Goal: Task Accomplishment & Management: Complete application form

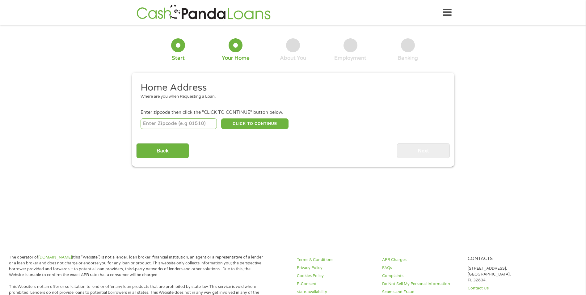
click at [173, 122] on input "number" at bounding box center [179, 123] width 76 height 11
type input "95747"
click at [278, 126] on button "CLICK TO CONTINUE" at bounding box center [254, 123] width 67 height 11
type input "95747"
type input "[GEOGRAPHIC_DATA]"
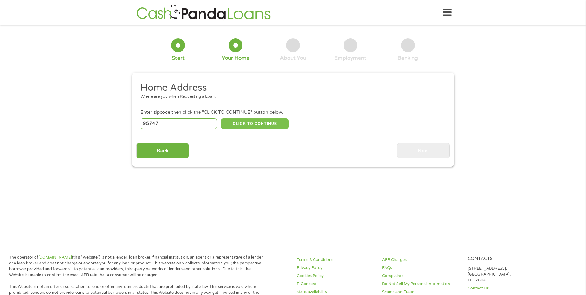
select select "[US_STATE]"
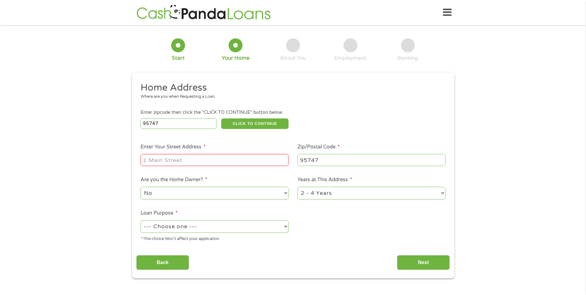
click at [258, 162] on input "Enter Your Street Address *" at bounding box center [215, 160] width 148 height 12
type input "[STREET_ADDRESS]"
click at [492, 146] on div "1 Start 2 Your Home 3 About You 4 Employment 5 Banking 6 This field is hidden w…" at bounding box center [293, 153] width 586 height 249
click at [444, 192] on select "1 Year or less 1 - 2 Years 2 - 4 Years Over 4 Years" at bounding box center [372, 193] width 148 height 13
select select "60months"
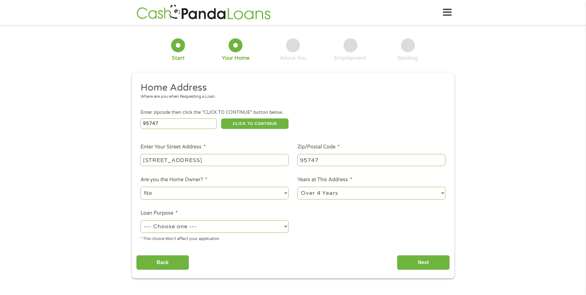
click at [298, 187] on select "1 Year or less 1 - 2 Years 2 - 4 Years Over 4 Years" at bounding box center [372, 193] width 148 height 13
click at [187, 196] on select "No Yes" at bounding box center [215, 193] width 148 height 13
select select "yes"
click at [141, 187] on select "No Yes" at bounding box center [215, 193] width 148 height 13
click at [343, 218] on ul "Home Address Where are you when Requesting a Loan. Enter zipcode then click the…" at bounding box center [293, 164] width 314 height 165
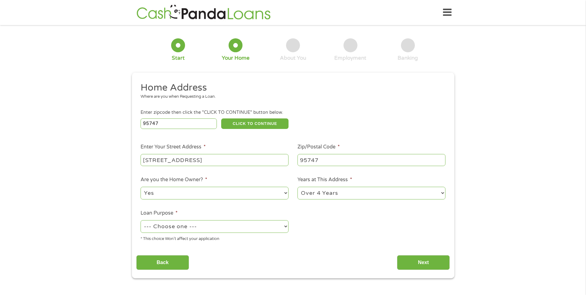
click at [261, 226] on select "--- Choose one --- Pay Bills Debt Consolidation Home Improvement Major Purchase…" at bounding box center [215, 226] width 148 height 13
select select "debtconsolidation"
click at [141, 220] on select "--- Choose one --- Pay Bills Debt Consolidation Home Improvement Major Purchase…" at bounding box center [215, 226] width 148 height 13
click at [247, 121] on button "CLICK TO CONTINUE" at bounding box center [254, 123] width 67 height 11
click at [423, 258] on input "Next" at bounding box center [423, 262] width 53 height 15
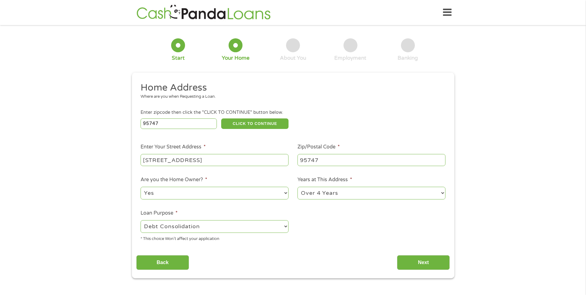
scroll to position [2, 2]
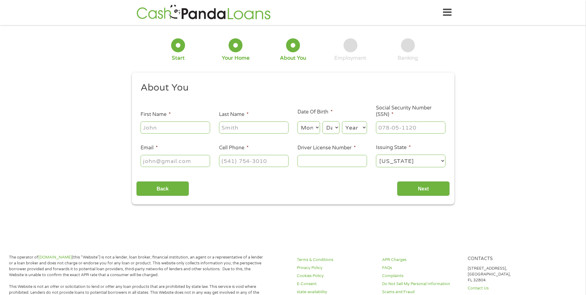
click at [193, 128] on input "First Name *" at bounding box center [176, 127] width 70 height 12
type input "[PERSON_NAME]"
select select "1"
select select "12"
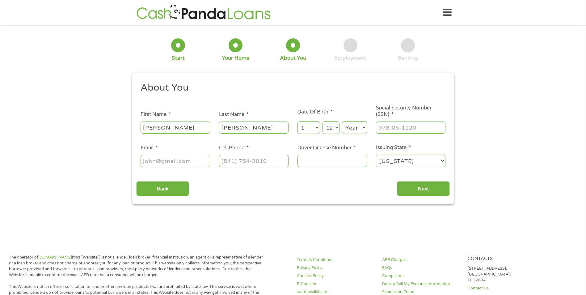
select select "1981"
type input "[EMAIL_ADDRESS][DOMAIN_NAME]"
click at [271, 161] on input "[PHONE_NUMBER]" at bounding box center [254, 161] width 70 height 12
type input "[PHONE_NUMBER]"
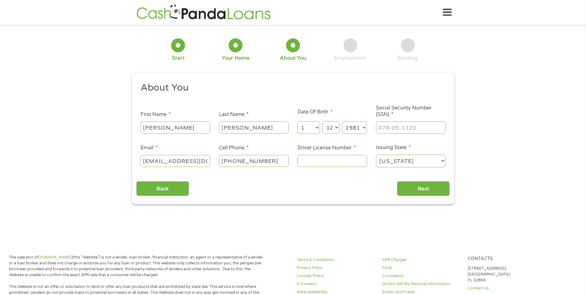
click at [347, 161] on input "Driver License Number *" at bounding box center [333, 161] width 70 height 12
type input "F2650854"
click at [418, 126] on input "___-__-____" at bounding box center [411, 127] width 70 height 12
type input "611-03-7114"
click at [424, 184] on input "Next" at bounding box center [423, 188] width 53 height 15
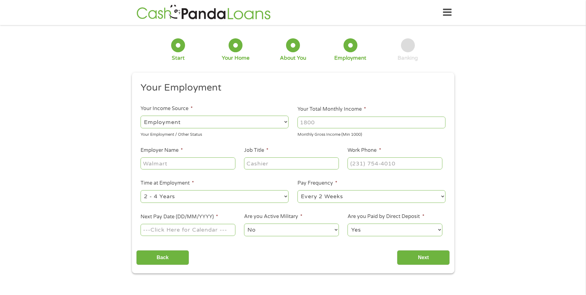
click at [392, 125] on input "Your Total Monthly Income *" at bounding box center [372, 123] width 148 height 12
type input "8500"
click at [199, 164] on input "Employer Name *" at bounding box center [188, 163] width 95 height 12
type input "[PERSON_NAME] Health"
type input "Security Officer II"
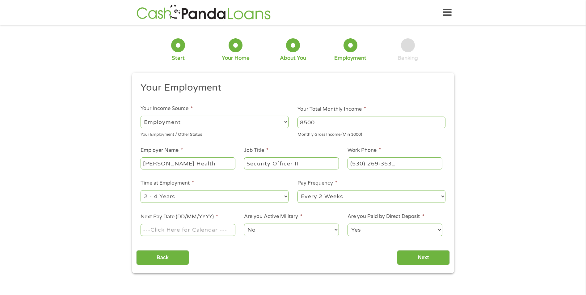
type input "[PHONE_NUMBER]"
click at [268, 204] on div "--- Choose one --- 1 Year or less 1 - 2 Years 2 - 4 Years Over 4 Years" at bounding box center [215, 196] width 148 height 15
click at [270, 201] on select "--- Choose one --- 1 Year or less 1 - 2 Years 2 - 4 Years Over 4 Years" at bounding box center [215, 196] width 148 height 13
select select "60months"
click at [141, 190] on select "--- Choose one --- 1 Year or less 1 - 2 Years 2 - 4 Years Over 4 Years" at bounding box center [215, 196] width 148 height 13
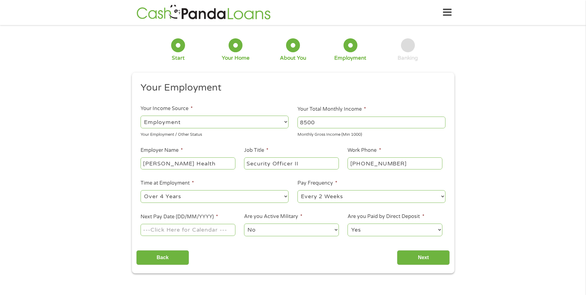
click at [455, 186] on div "1 Start 2 Your Home 3 About You 4 Employment 5 Banking 6 This field is hidden w…" at bounding box center [293, 151] width 334 height 244
click at [417, 197] on select "--- Choose one --- Every 2 Weeks Every Week Monthly Semi-Monthly" at bounding box center [372, 196] width 148 height 13
click at [183, 236] on input "Next Pay Date (DD/MM/YYYY) *" at bounding box center [188, 230] width 95 height 12
type input "[DATE]"
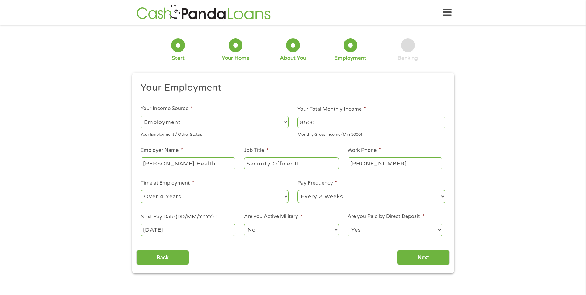
click at [305, 261] on div "Back Next" at bounding box center [293, 254] width 314 height 19
click at [327, 230] on select "No Yes" at bounding box center [291, 229] width 95 height 13
click at [432, 254] on input "Next" at bounding box center [423, 257] width 53 height 15
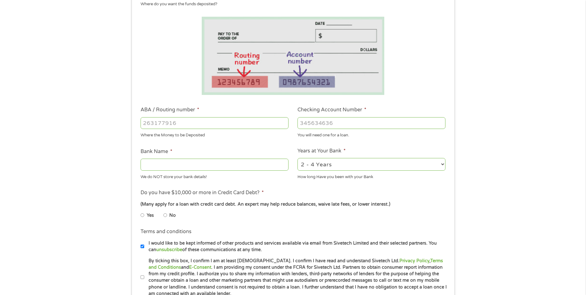
scroll to position [93, 0]
click at [197, 165] on input "Bank Name *" at bounding box center [215, 164] width 148 height 12
type input "US BANK NA"
click at [406, 166] on select "2 - 4 Years 6 - 12 Months 1 - 2 Years Over 4 Years" at bounding box center [372, 164] width 148 height 13
select select "60months"
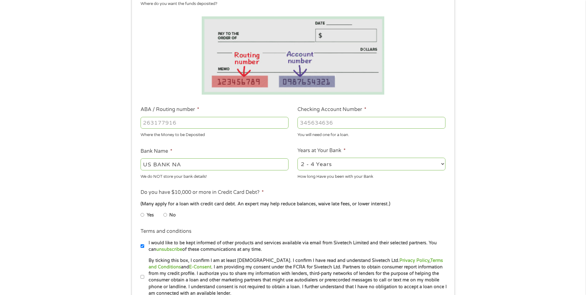
click at [298, 158] on select "2 - 4 Years 6 - 12 Months 1 - 2 Years Over 4 Years" at bounding box center [372, 164] width 148 height 13
click at [507, 191] on div "1 Start 2 Your Home 3 About You 4 Employment 5 Banking 6 This field is hidden w…" at bounding box center [293, 133] width 586 height 392
click at [164, 214] on input "No" at bounding box center [166, 215] width 4 height 10
radio input "true"
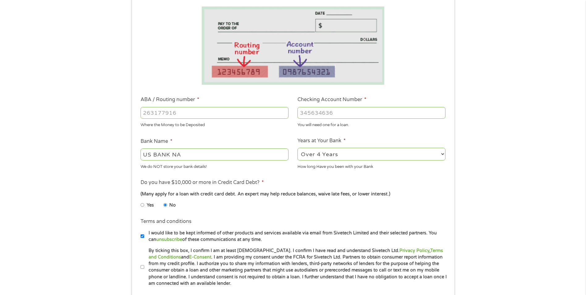
scroll to position [124, 0]
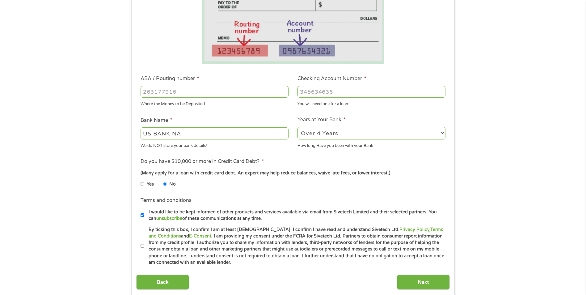
click at [140, 216] on li "Terms and conditions I would like to be kept informed of other products and ser…" at bounding box center [293, 209] width 314 height 25
click at [143, 215] on input "I would like to be kept informed of other products and services available via e…" at bounding box center [143, 215] width 4 height 10
checkbox input "false"
click at [143, 246] on input "By ticking this box, I confirm I am at least [DEMOGRAPHIC_DATA]. I confirm I ha…" at bounding box center [143, 246] width 4 height 10
checkbox input "true"
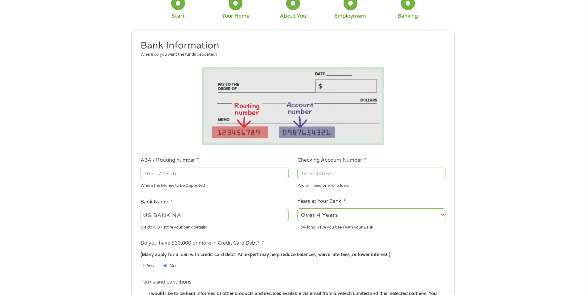
scroll to position [31, 0]
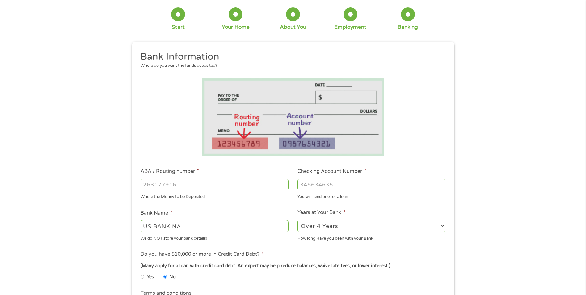
click at [237, 187] on input "ABA / Routing number *" at bounding box center [215, 185] width 148 height 12
type input "121122676"
click at [321, 181] on input "Checking Account Number *" at bounding box center [372, 185] width 148 height 12
type input "153498662706"
click at [504, 206] on div "1 Start 2 Your Home 3 About You 4 Employment 5 Banking 6 This field is hidden w…" at bounding box center [293, 194] width 586 height 392
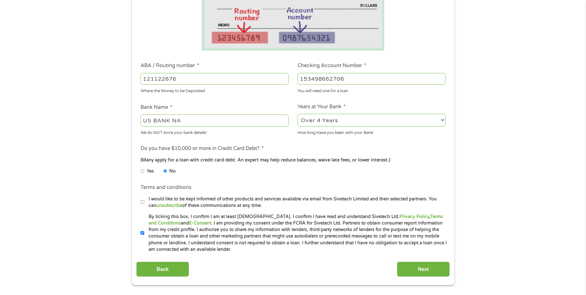
scroll to position [185, 0]
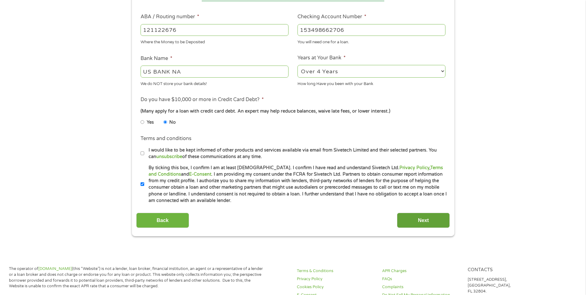
click at [431, 223] on input "Next" at bounding box center [423, 220] width 53 height 15
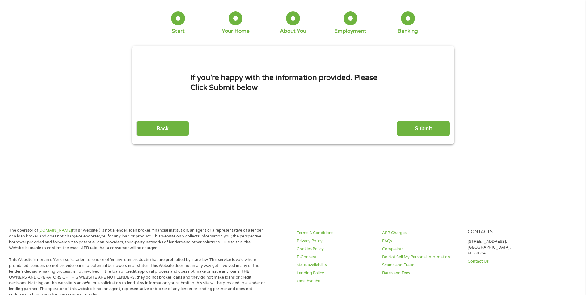
scroll to position [0, 0]
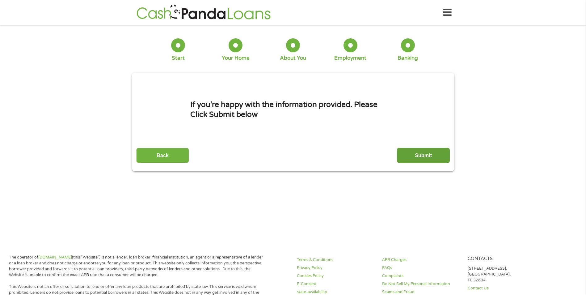
click at [430, 151] on input "Submit" at bounding box center [423, 155] width 53 height 15
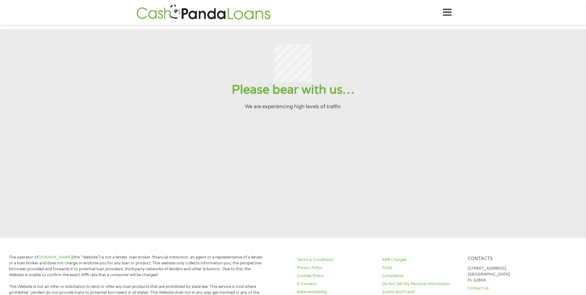
click at [414, 118] on section "Please bear with us… We are experiencing high levels of traffic" at bounding box center [293, 133] width 586 height 209
